Goal: Task Accomplishment & Management: Use online tool/utility

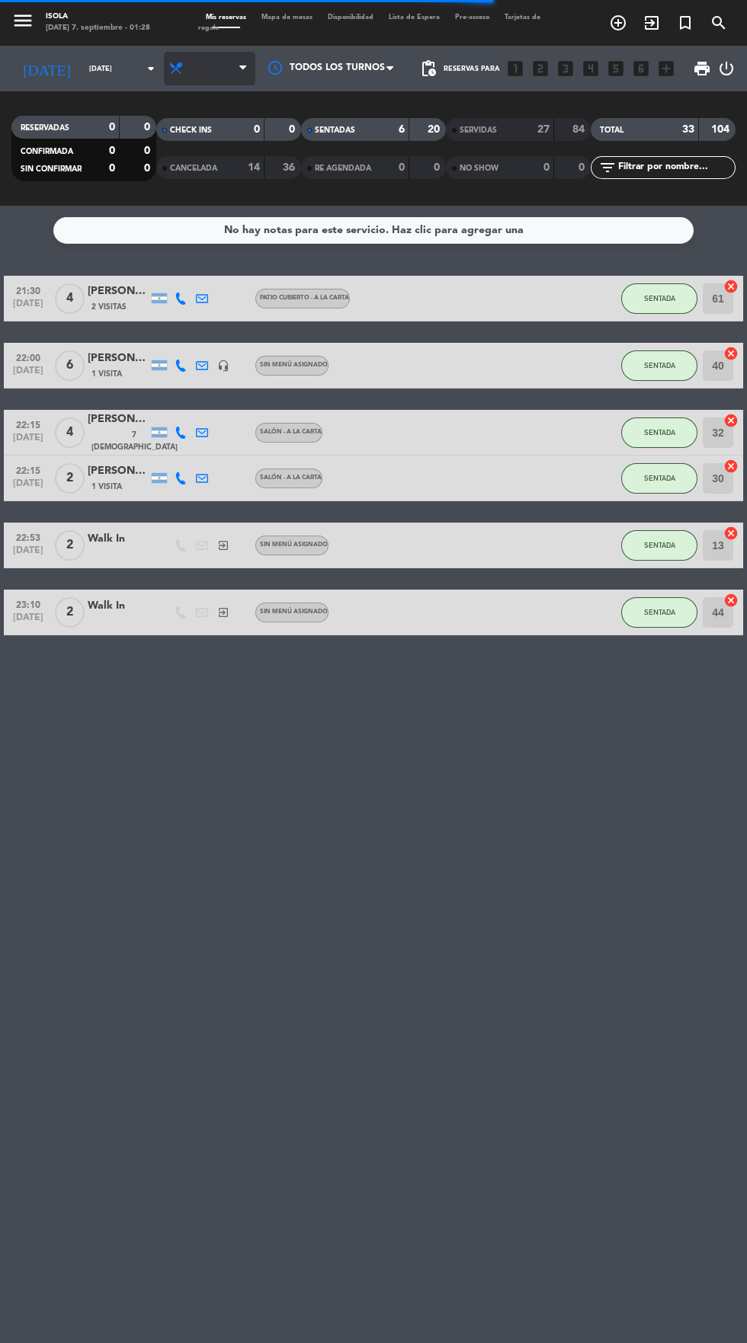
click at [249, 69] on span at bounding box center [246, 69] width 15 height 14
click at [219, 138] on div "menu [PERSON_NAME][DATE] 7. septiembre - 01:28 Mis reservas Mapa de mesas Dispo…" at bounding box center [373, 103] width 747 height 206
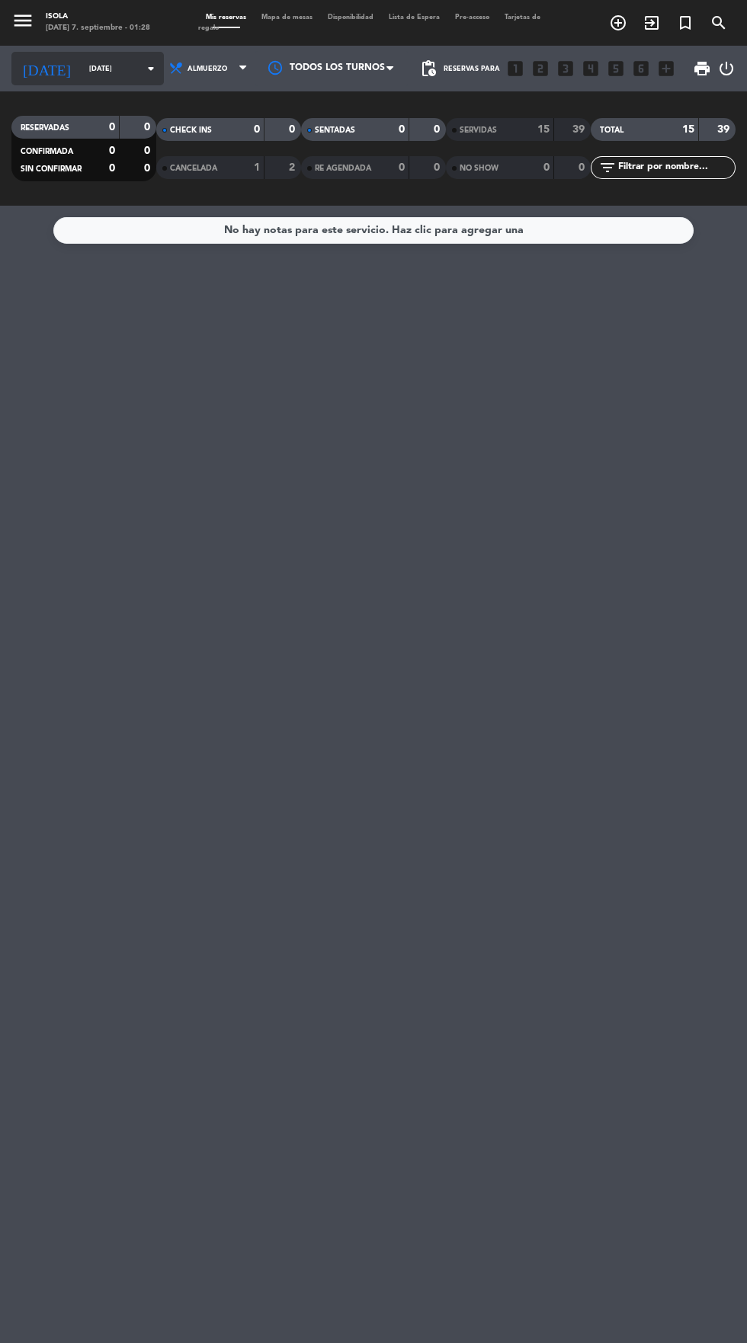
click at [118, 59] on input "[DATE]" at bounding box center [130, 69] width 96 height 24
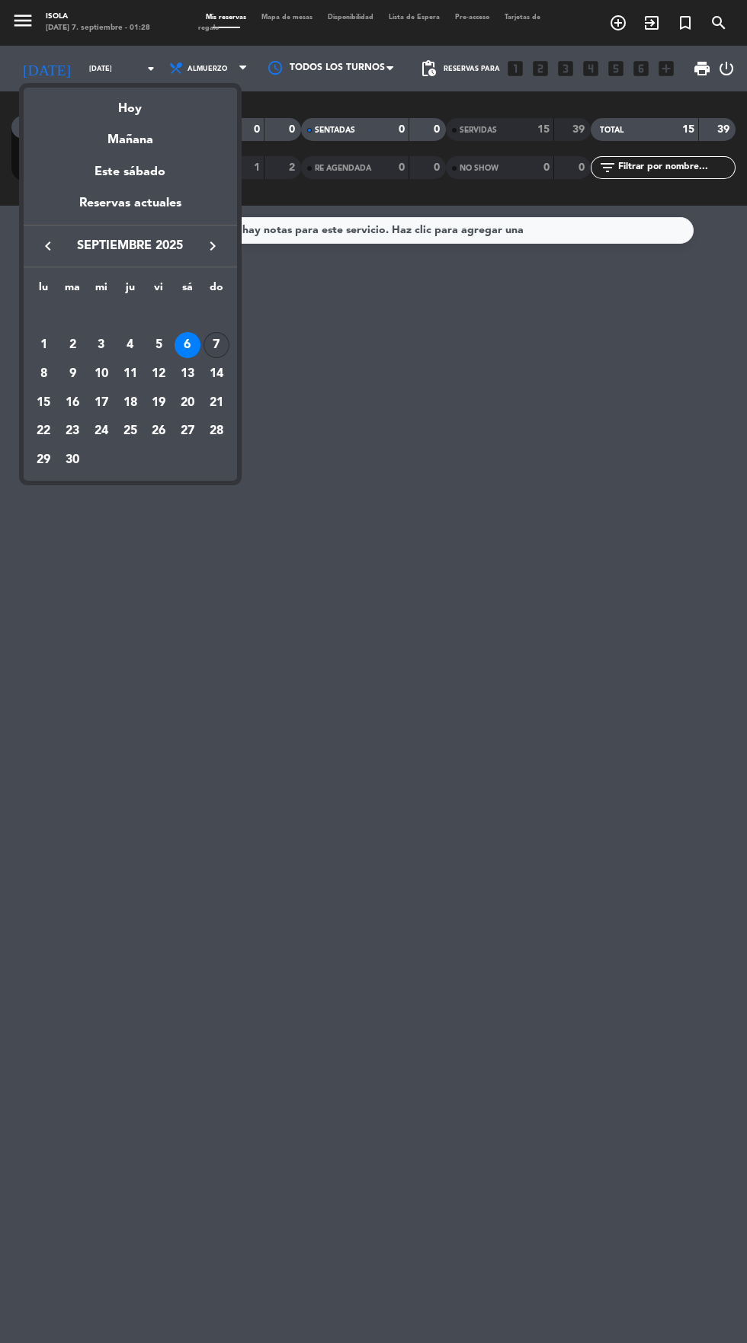
click at [210, 351] on div "7" at bounding box center [216, 345] width 26 height 26
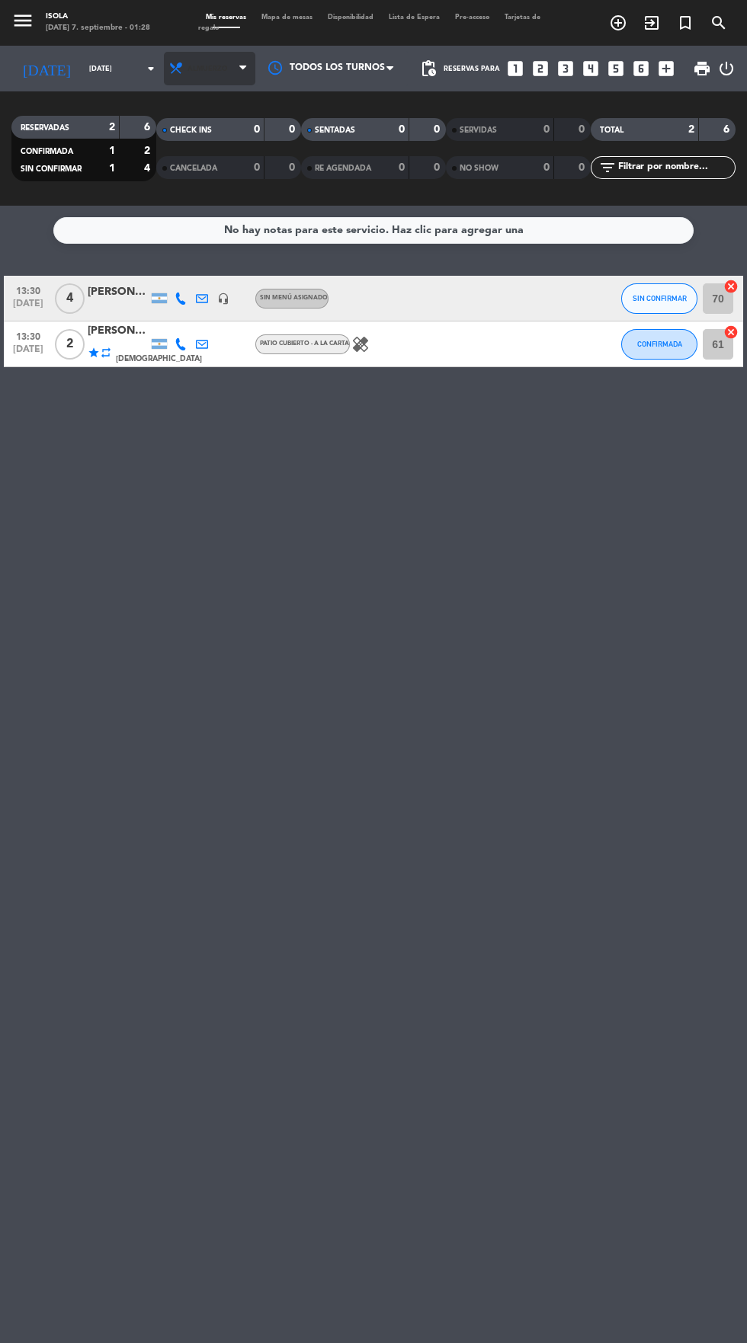
click at [187, 68] on span "Almuerzo" at bounding box center [207, 69] width 40 height 8
click at [155, 171] on div "menu [PERSON_NAME][DATE] 7. septiembre - 01:28 Mis reservas Mapa de mesas Dispo…" at bounding box center [373, 103] width 747 height 206
click at [82, 62] on input "[DATE]" at bounding box center [130, 69] width 96 height 24
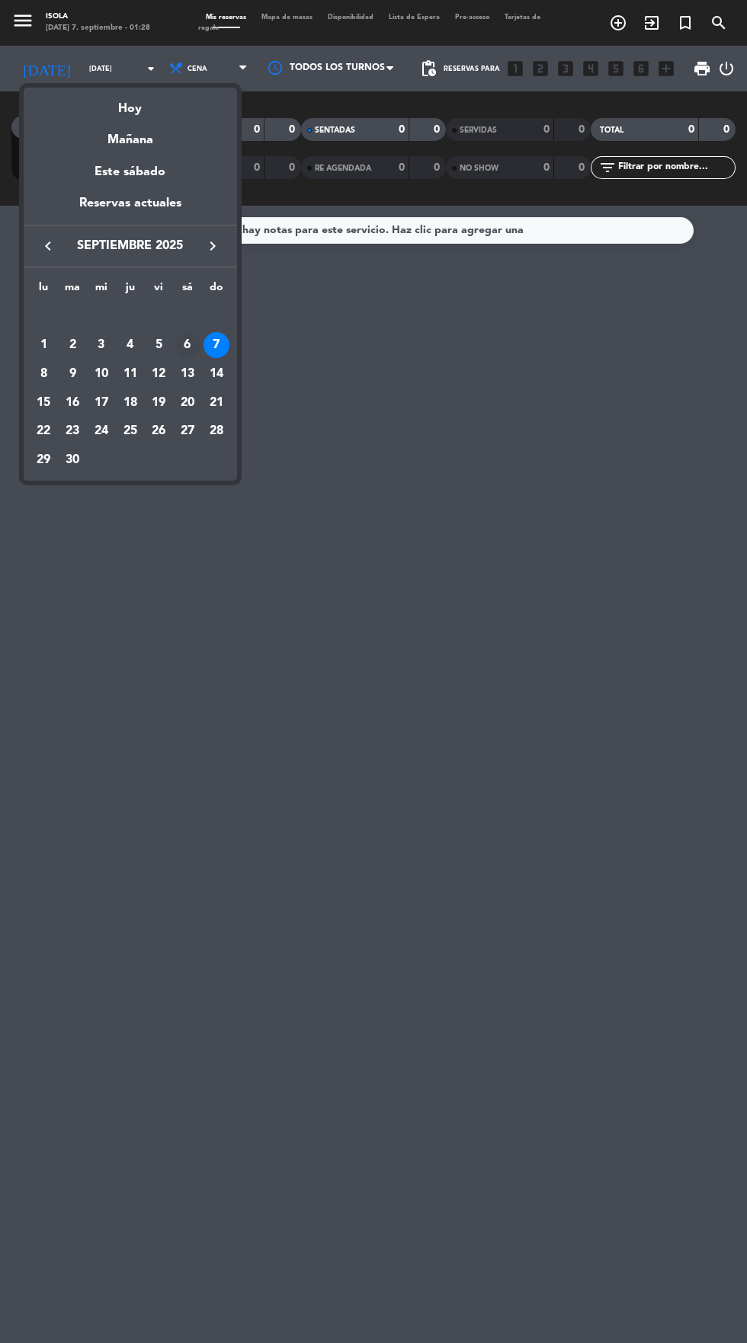
click at [187, 345] on div "6" at bounding box center [187, 345] width 26 height 26
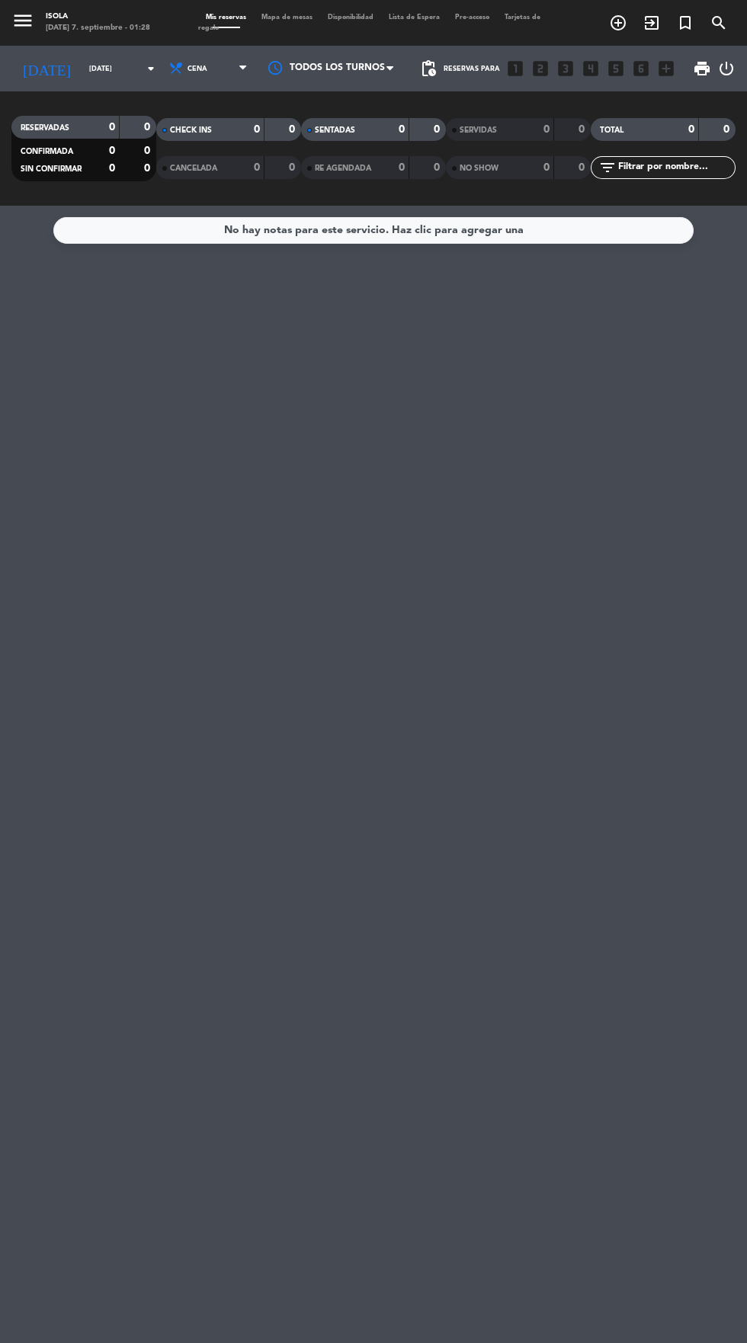
type input "[DATE]"
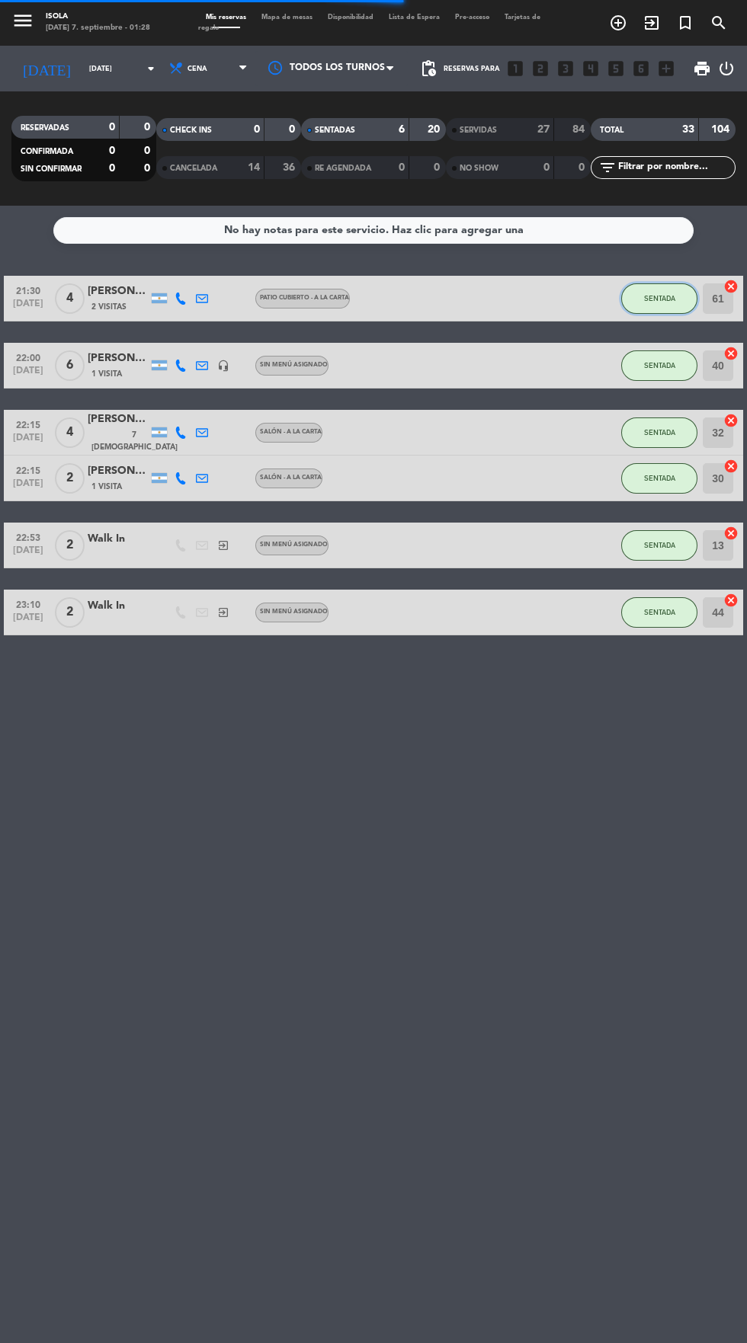
click at [675, 292] on button "SENTADA" at bounding box center [659, 298] width 76 height 30
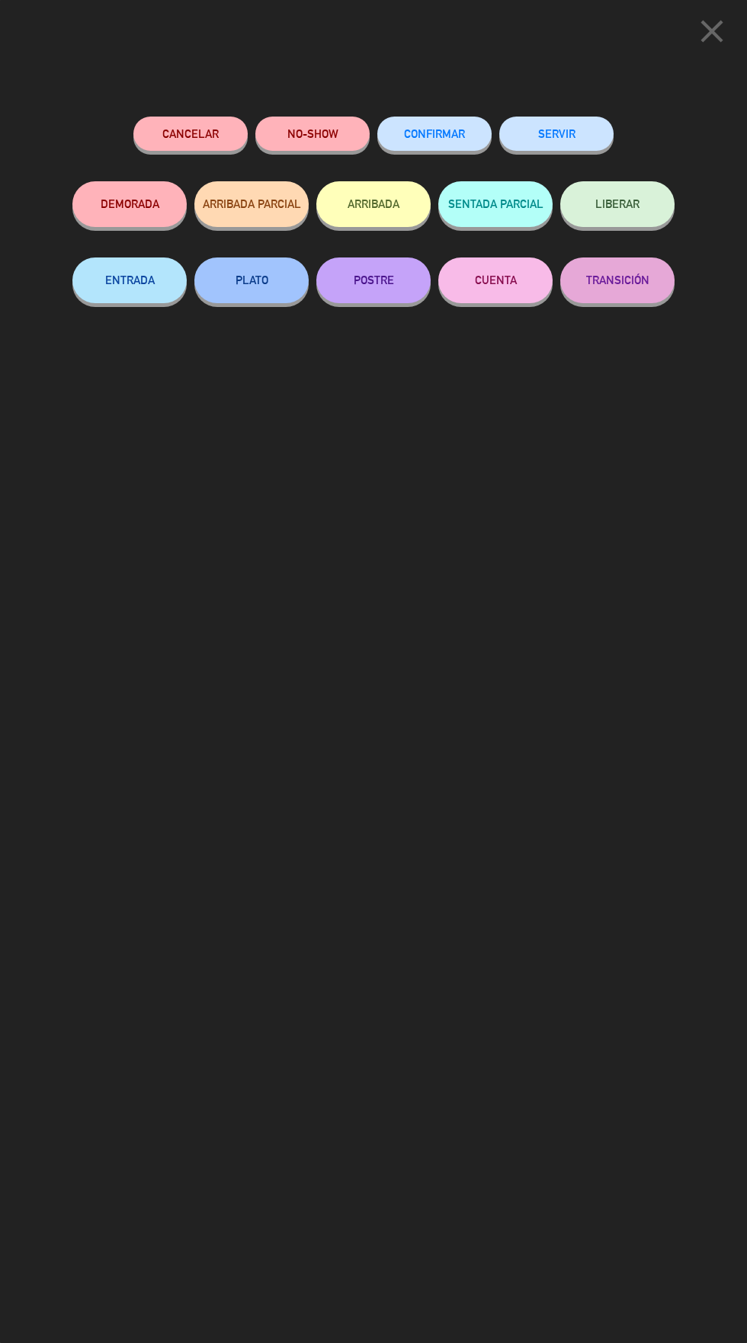
click at [578, 145] on button "SERVIR" at bounding box center [556, 134] width 114 height 34
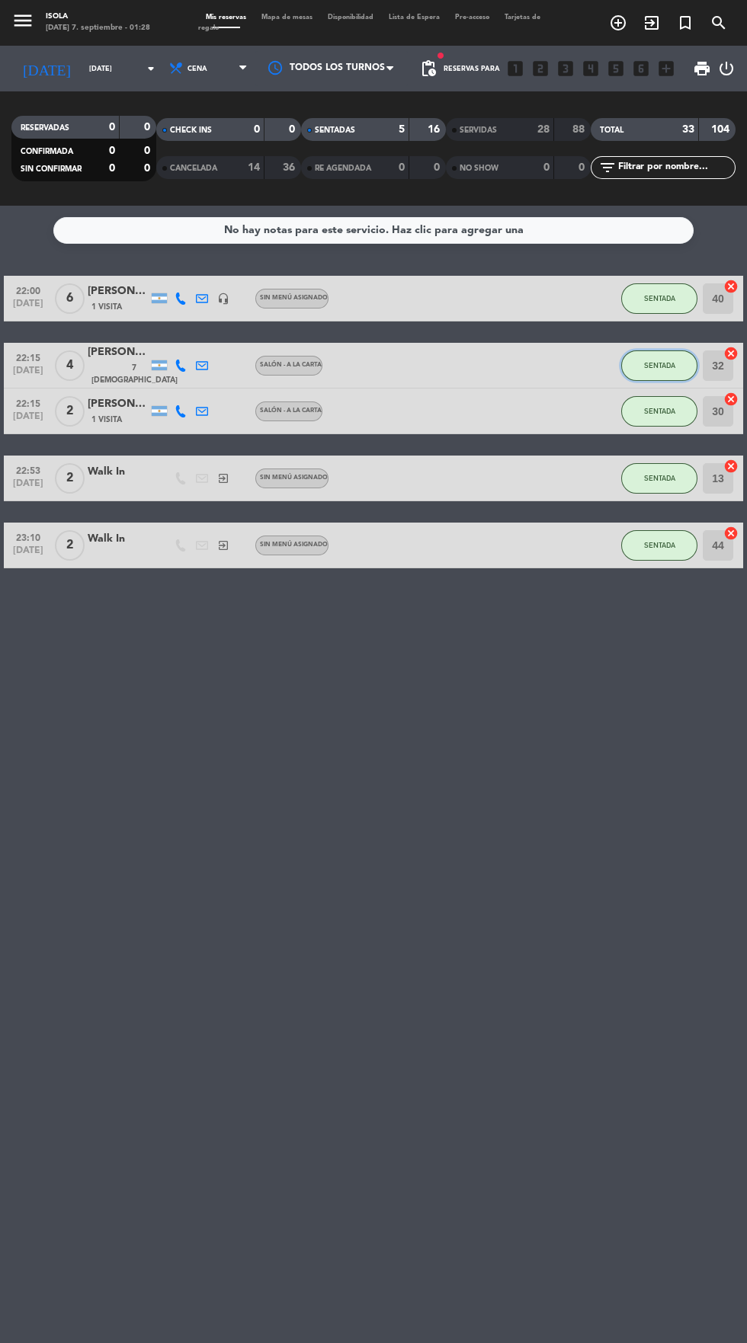
click at [667, 359] on button "SENTADA" at bounding box center [659, 365] width 76 height 30
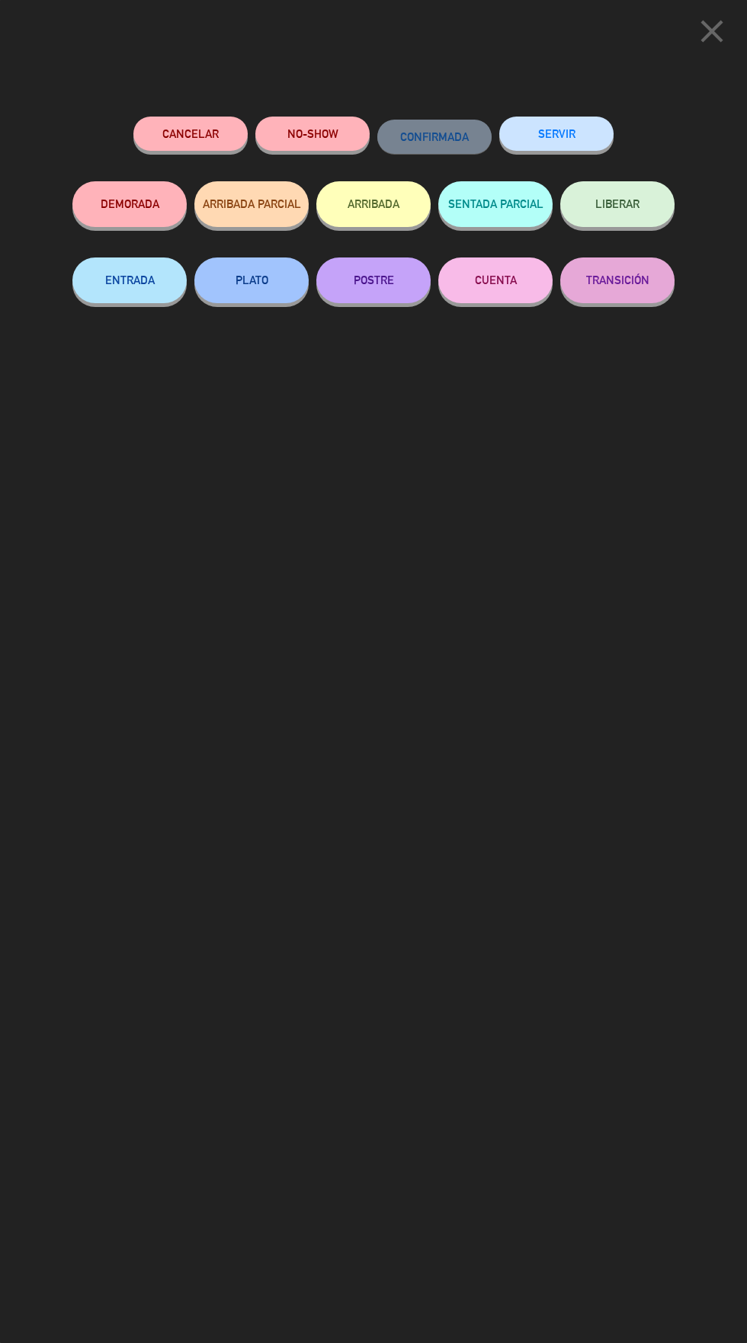
click at [580, 127] on button "SERVIR" at bounding box center [556, 134] width 114 height 34
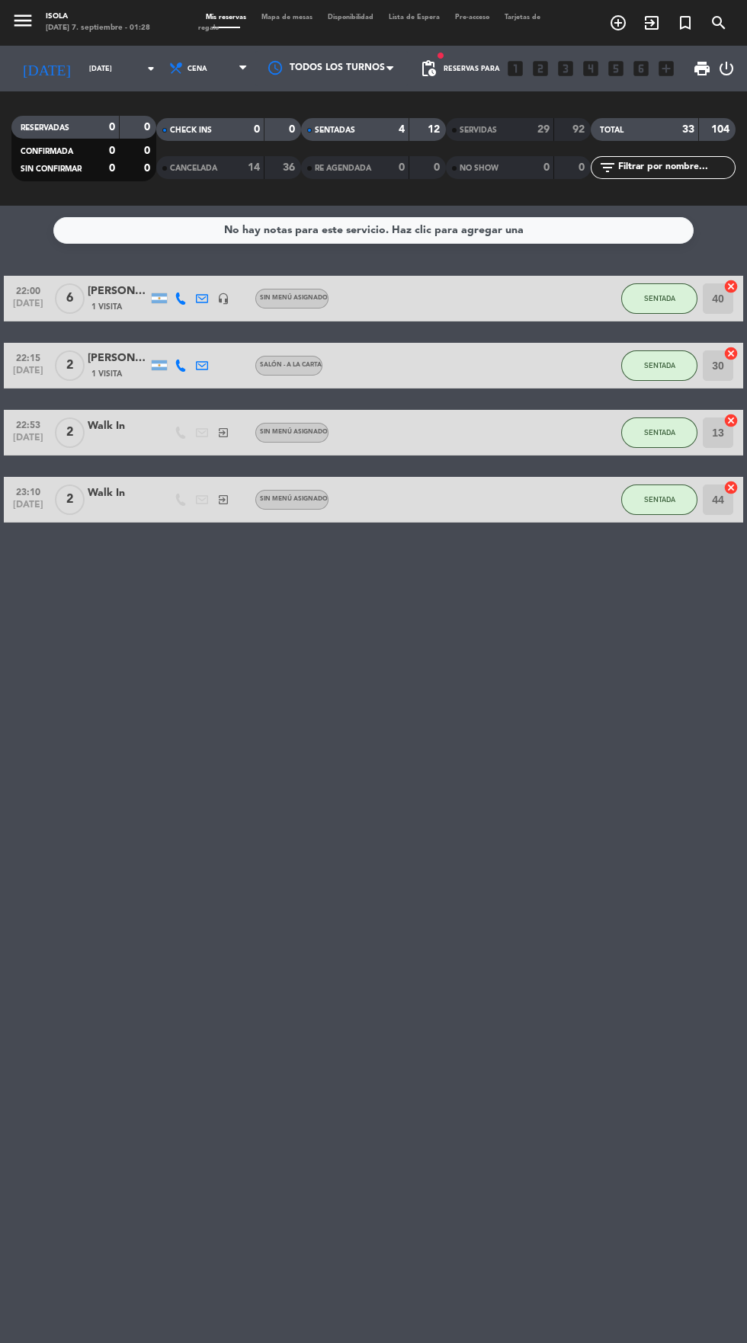
click at [677, 292] on button "SENTADA" at bounding box center [659, 298] width 76 height 30
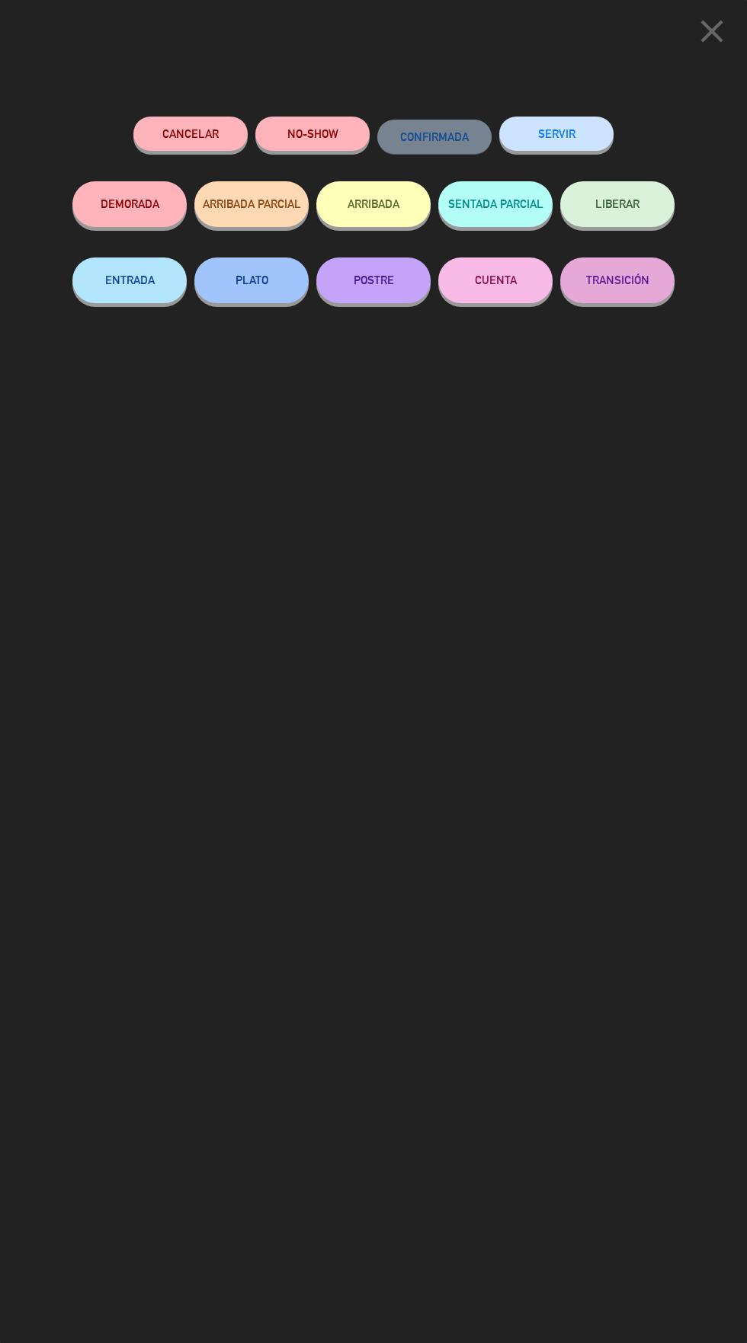
click at [589, 123] on button "SERVIR" at bounding box center [556, 134] width 114 height 34
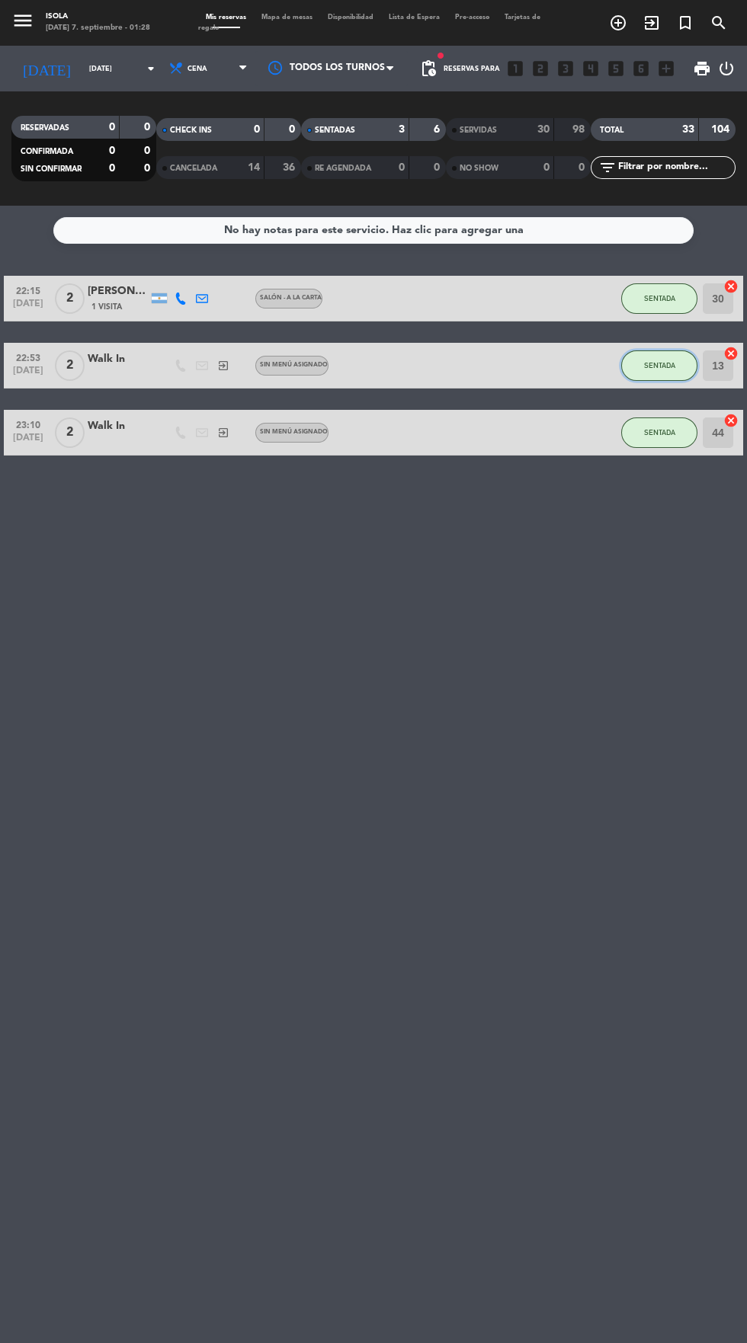
click at [688, 355] on button "SENTADA" at bounding box center [659, 365] width 76 height 30
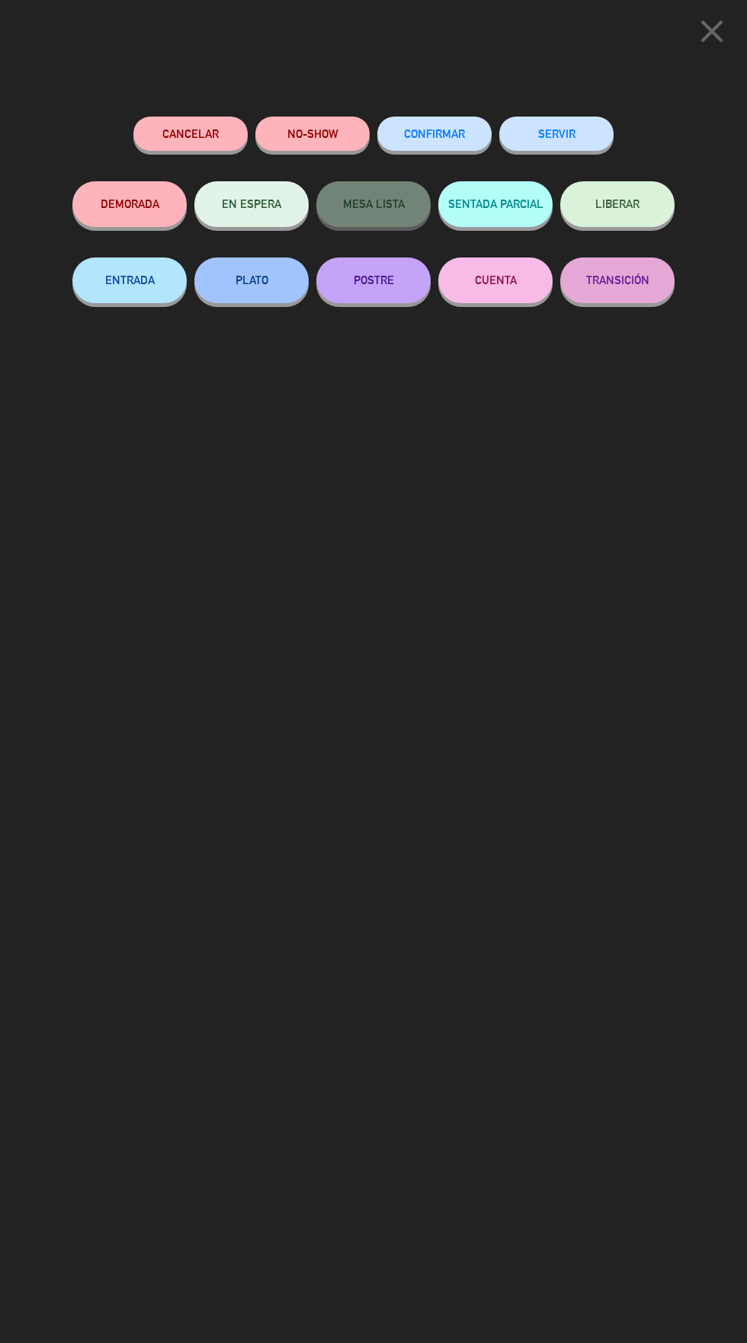
click at [569, 125] on button "SERVIR" at bounding box center [556, 134] width 114 height 34
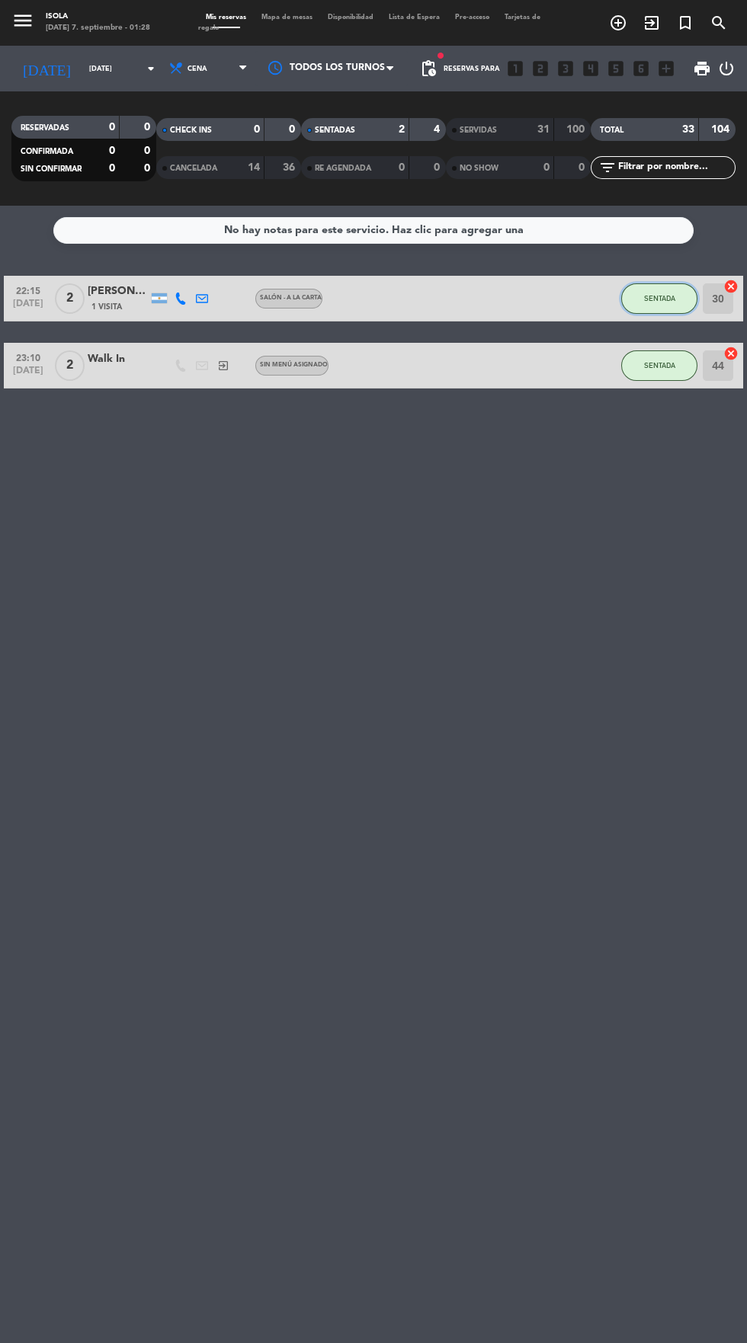
click at [659, 298] on span "SENTADA" at bounding box center [659, 298] width 31 height 8
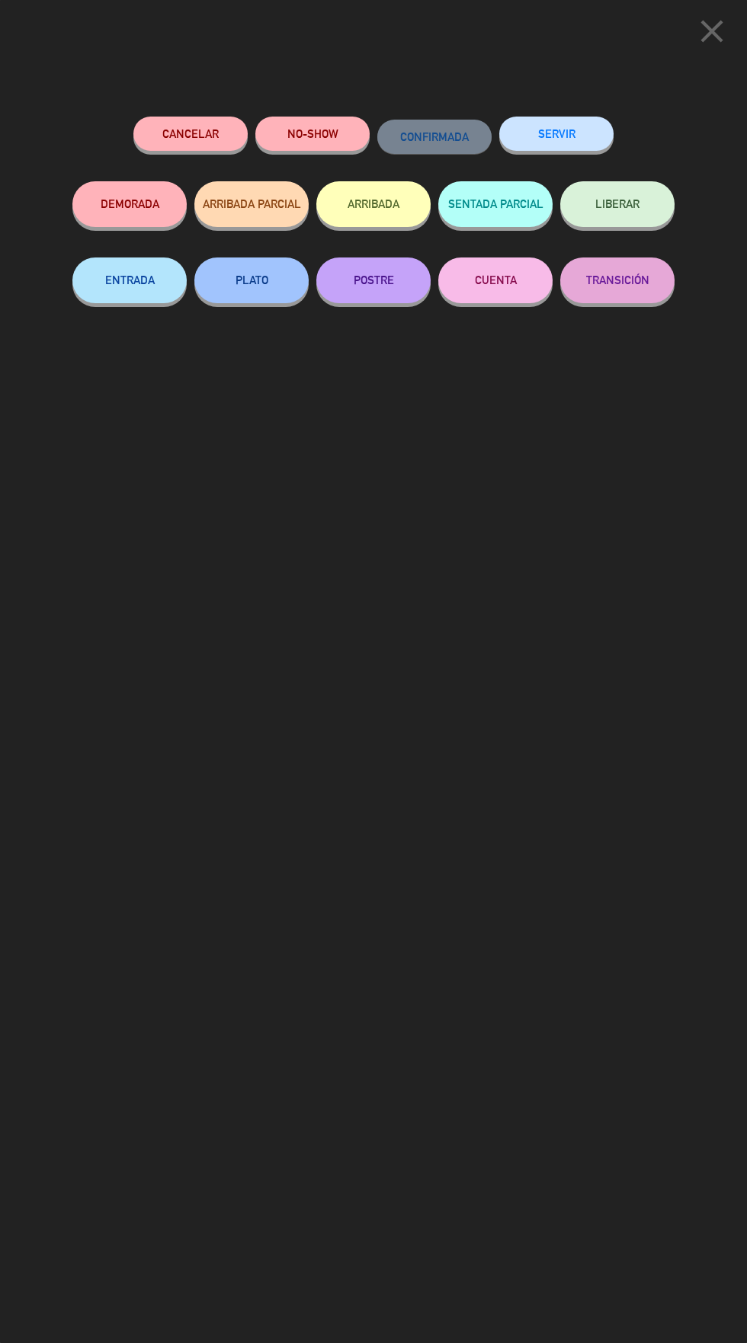
click at [576, 120] on button "SERVIR" at bounding box center [556, 134] width 114 height 34
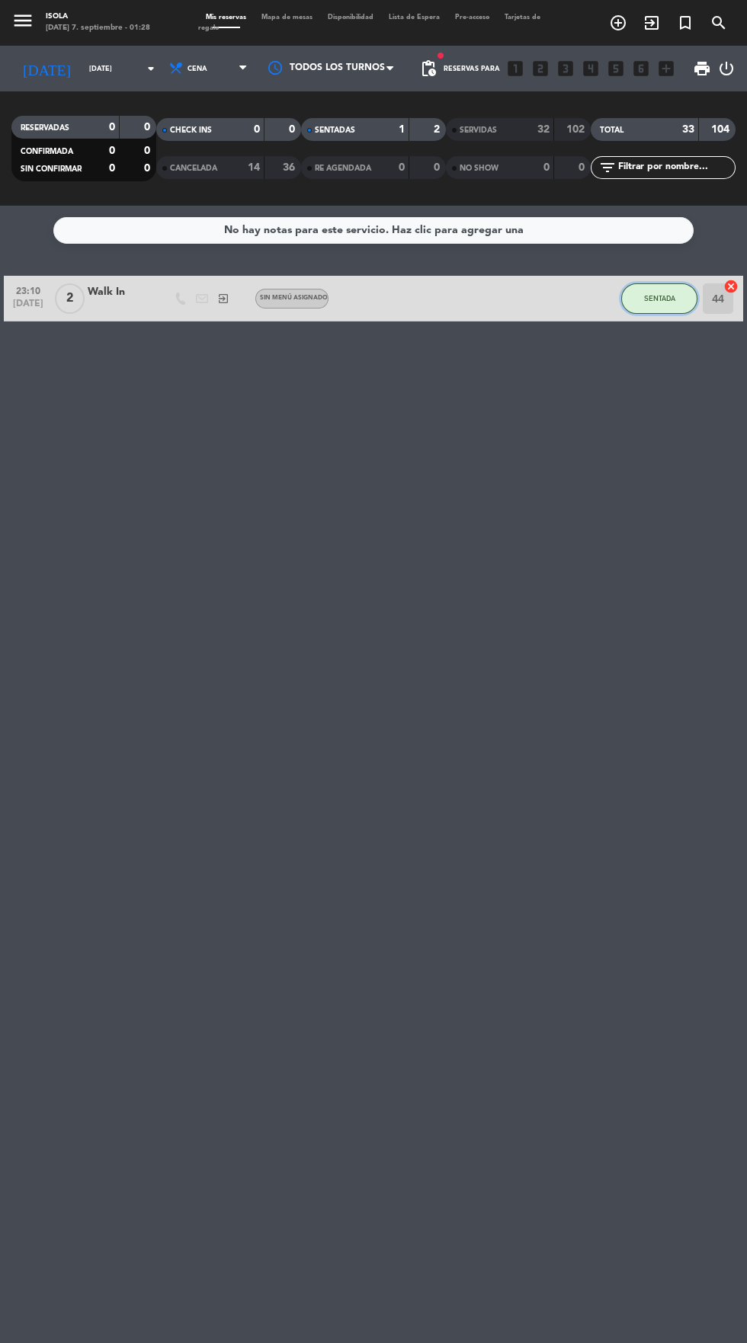
click at [659, 298] on span "SENTADA" at bounding box center [659, 298] width 31 height 8
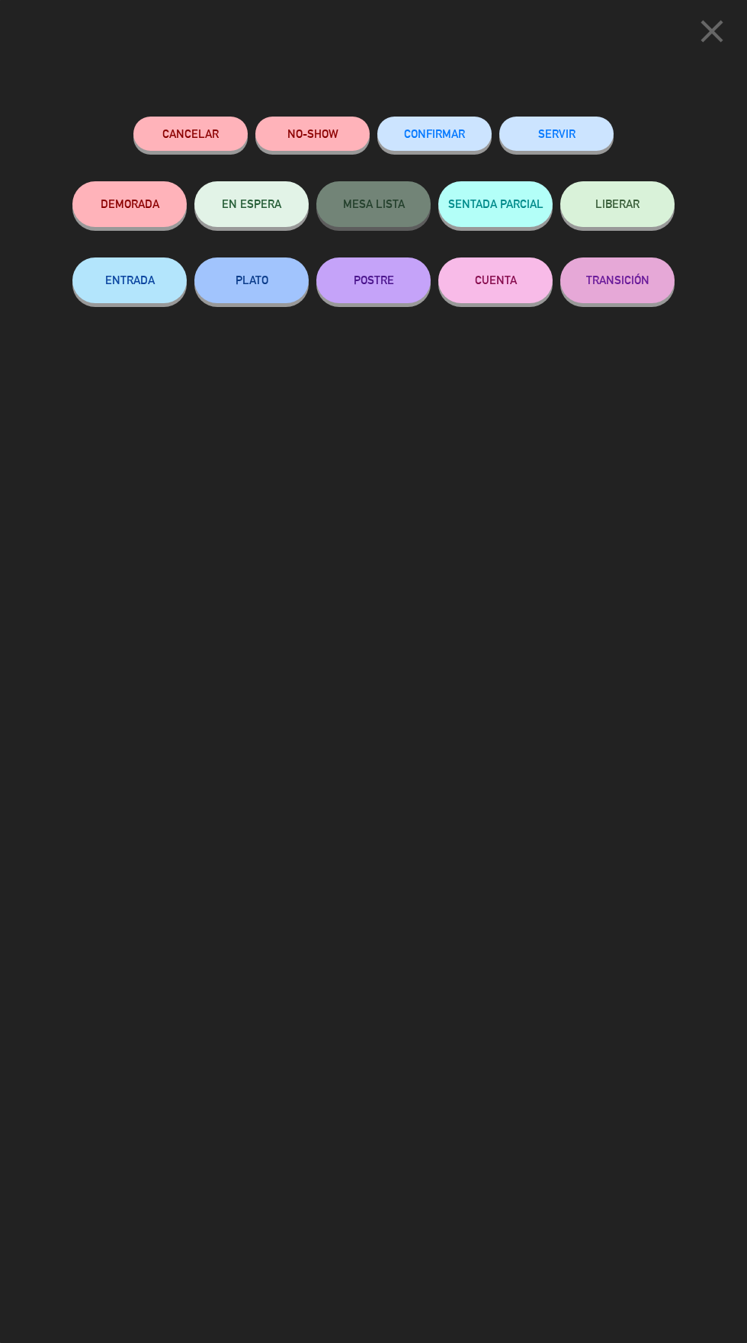
click at [590, 127] on button "SERVIR" at bounding box center [556, 134] width 114 height 34
